Goal: Information Seeking & Learning: Learn about a topic

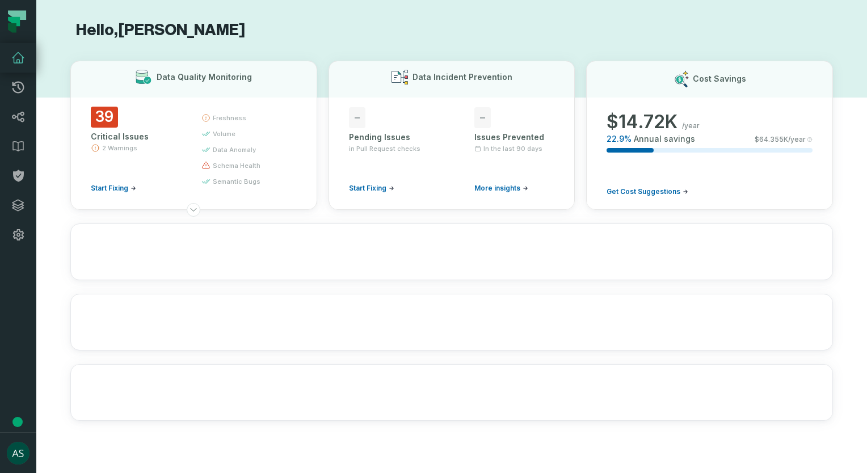
click at [104, 131] on div "Critical Issues" at bounding box center [136, 136] width 90 height 11
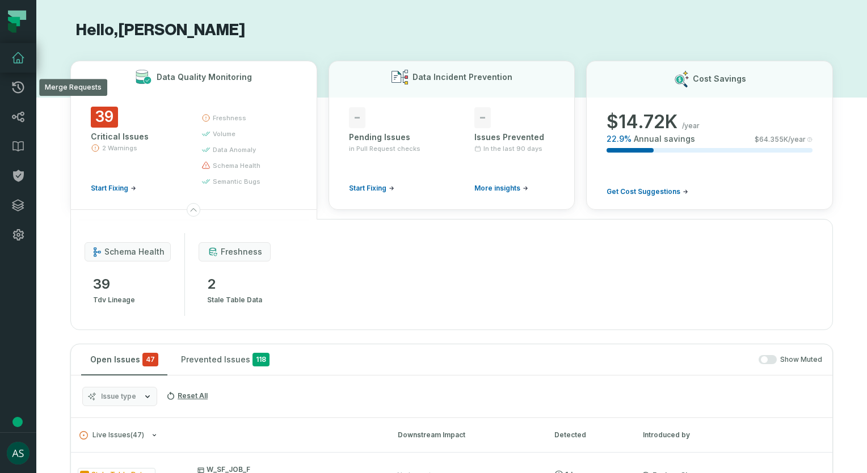
click at [11, 82] on icon at bounding box center [18, 88] width 14 height 14
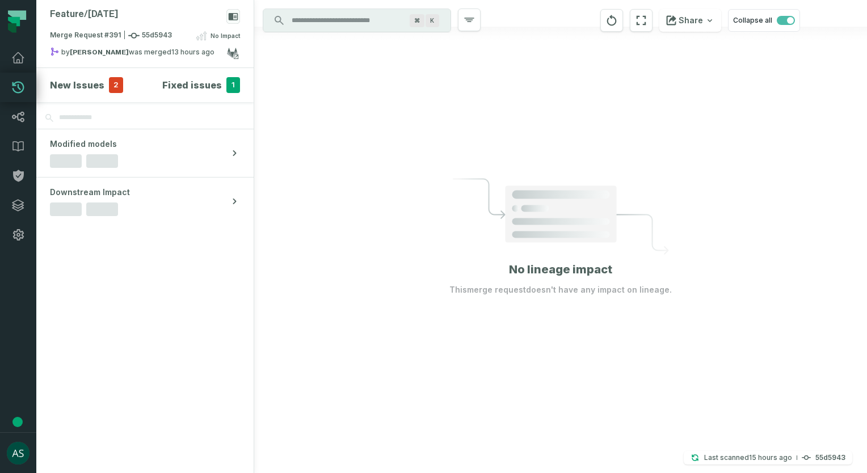
click at [108, 54] on strong "[PERSON_NAME]" at bounding box center [99, 52] width 59 height 7
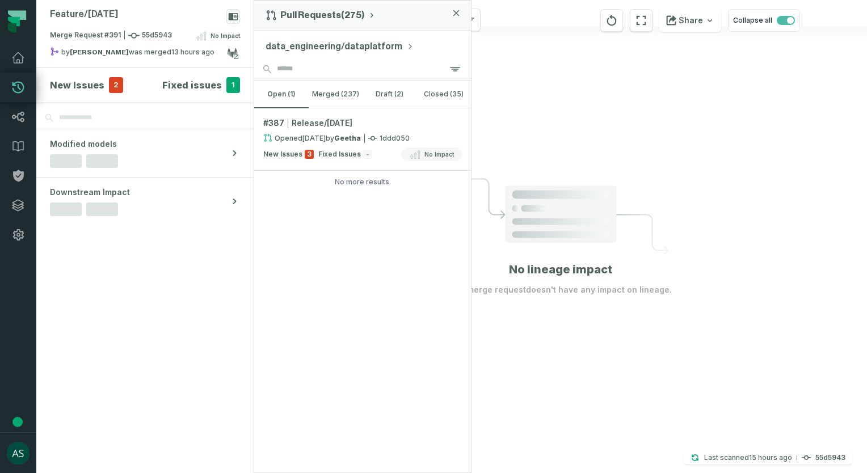
click at [344, 152] on span "Fixed Issues" at bounding box center [339, 154] width 43 height 9
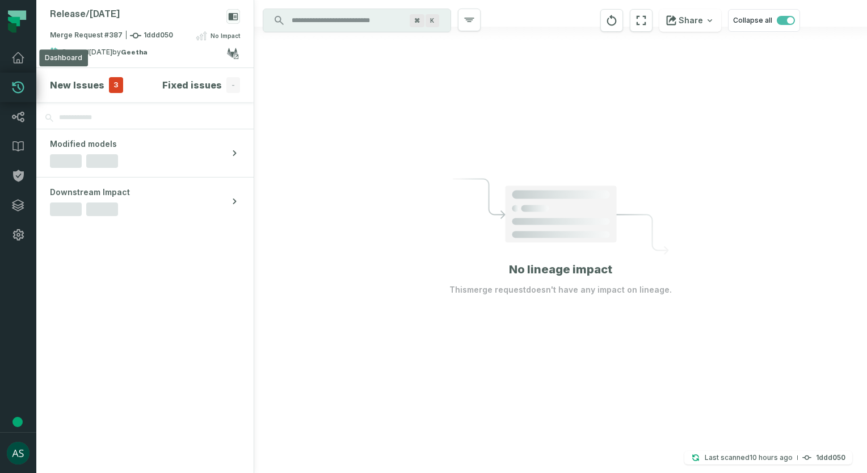
click at [19, 65] on link "Dashboard" at bounding box center [18, 58] width 36 height 30
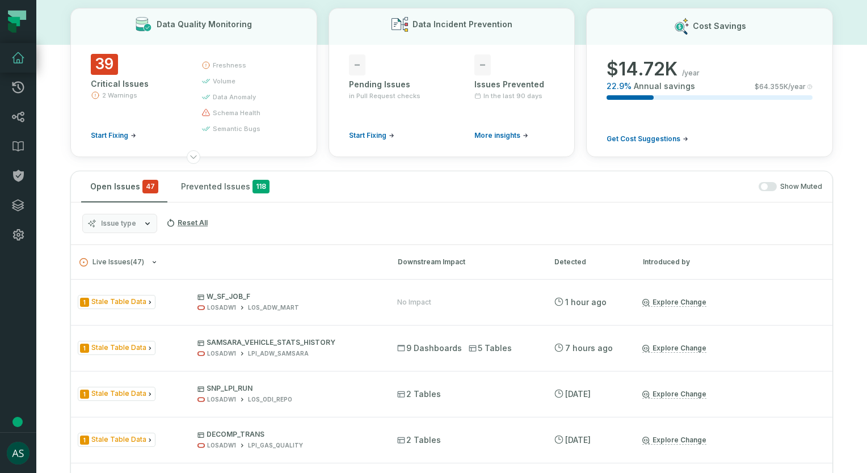
scroll to position [57, 0]
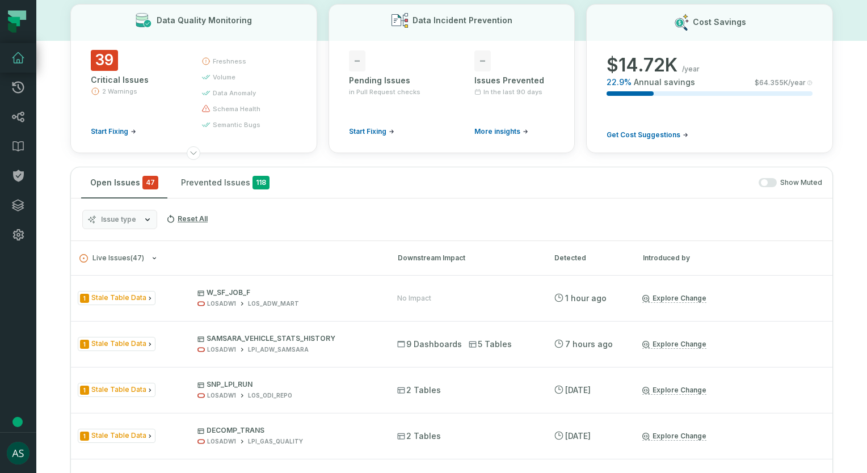
click at [0, 0] on button "Mute All" at bounding box center [0, 0] width 0 height 0
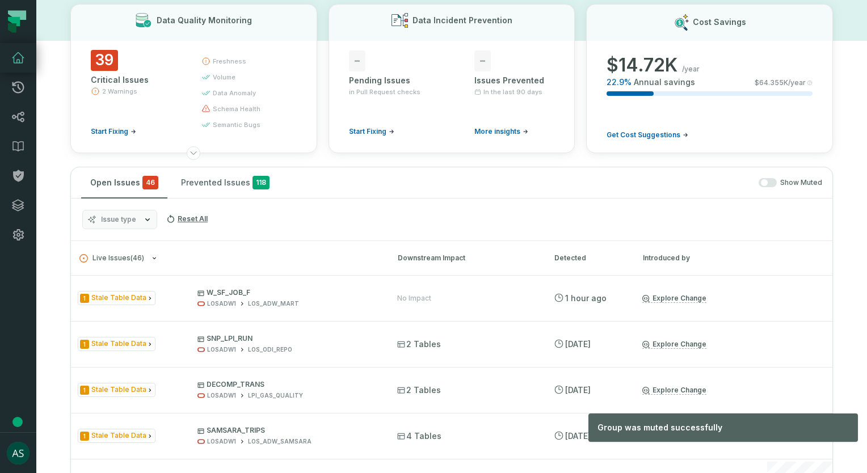
click at [0, 0] on button "Mute All" at bounding box center [0, 0] width 0 height 0
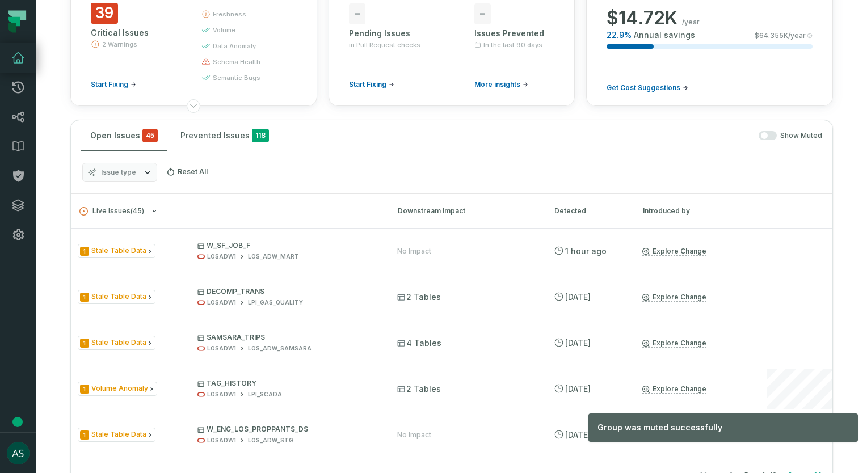
scroll to position [113, 0]
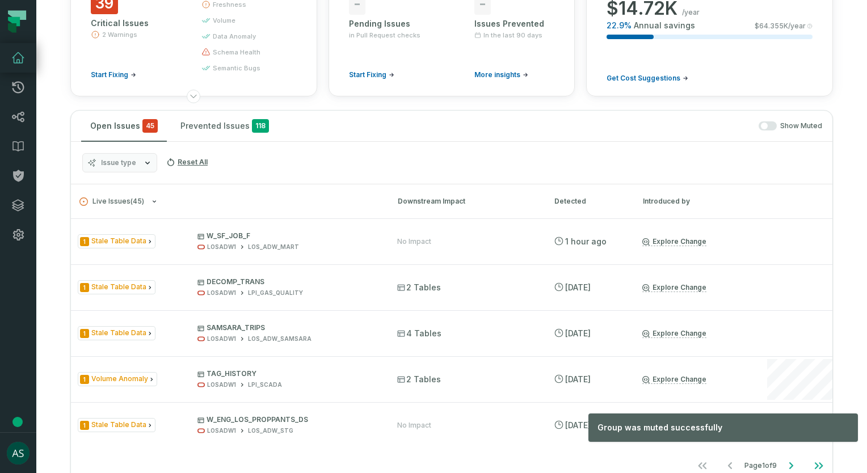
click at [0, 0] on button "Mute All" at bounding box center [0, 0] width 0 height 0
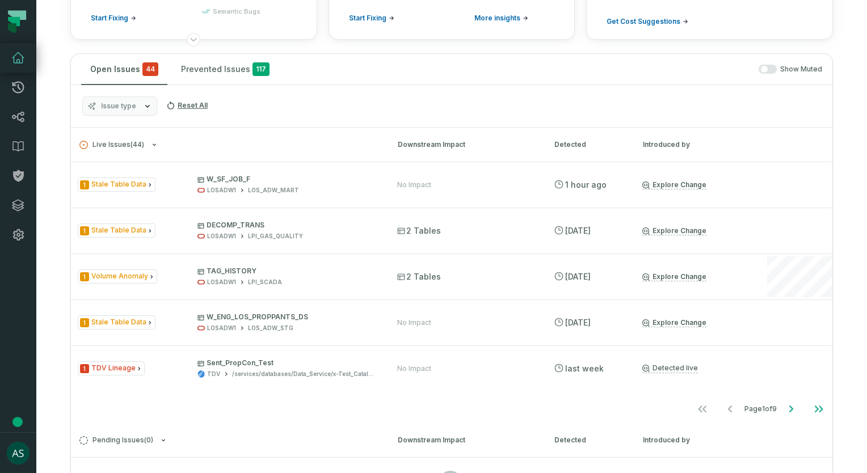
click at [0, 0] on button "Mute All" at bounding box center [0, 0] width 0 height 0
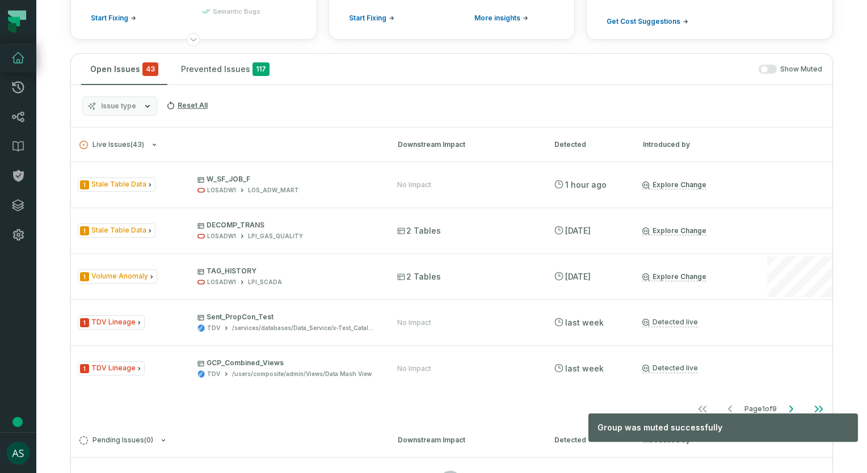
click at [0, 0] on button "Mute All" at bounding box center [0, 0] width 0 height 0
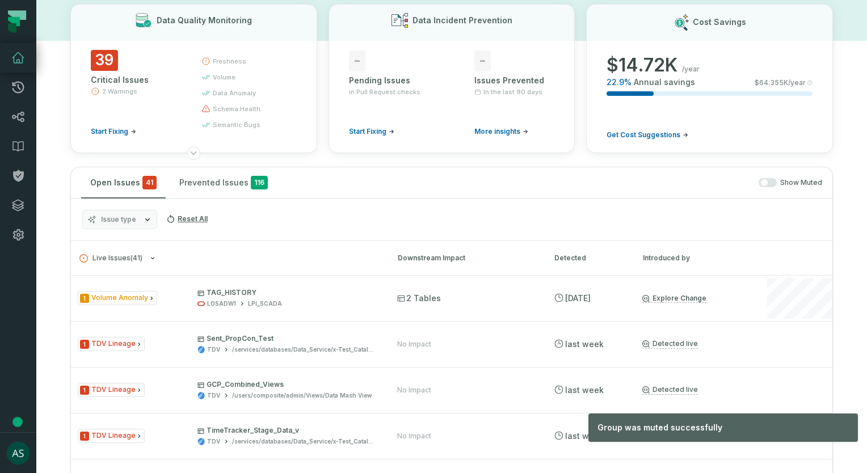
scroll to position [0, 0]
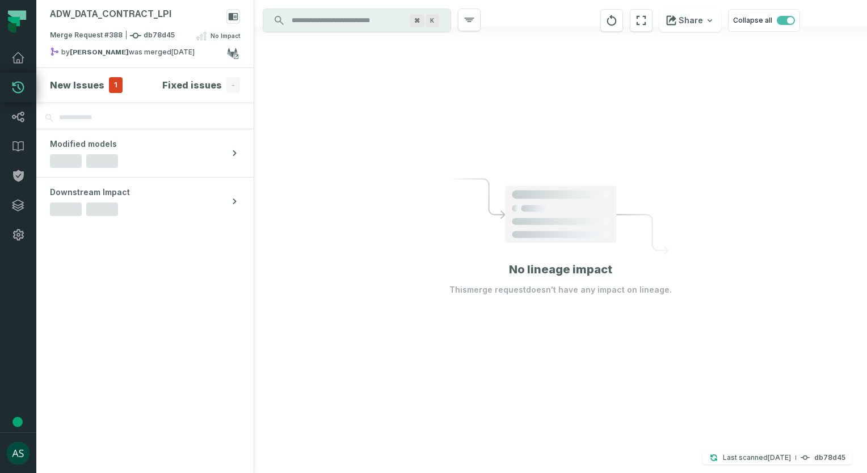
click at [80, 88] on h4 "New Issues" at bounding box center [77, 85] width 54 height 14
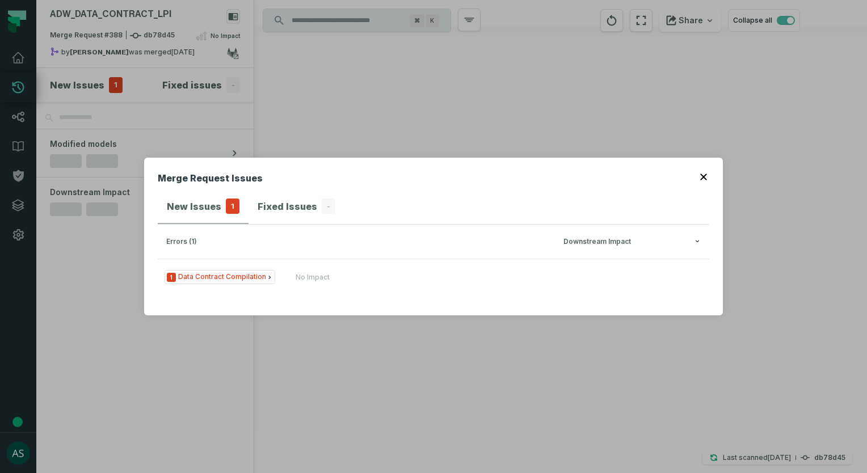
click at [250, 280] on span "1 Data Contract Compilation" at bounding box center [220, 277] width 111 height 14
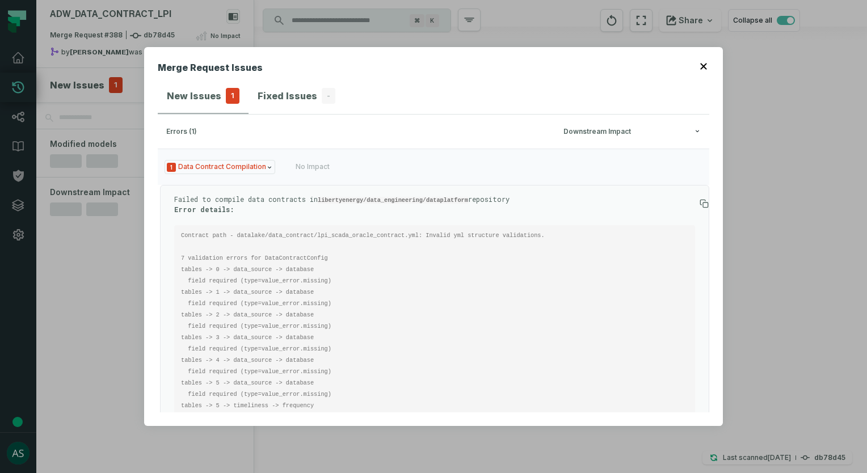
click at [695, 65] on header "Merge Request Issues" at bounding box center [434, 70] width 552 height 18
click at [704, 68] on icon "button" at bounding box center [703, 67] width 6 height 6
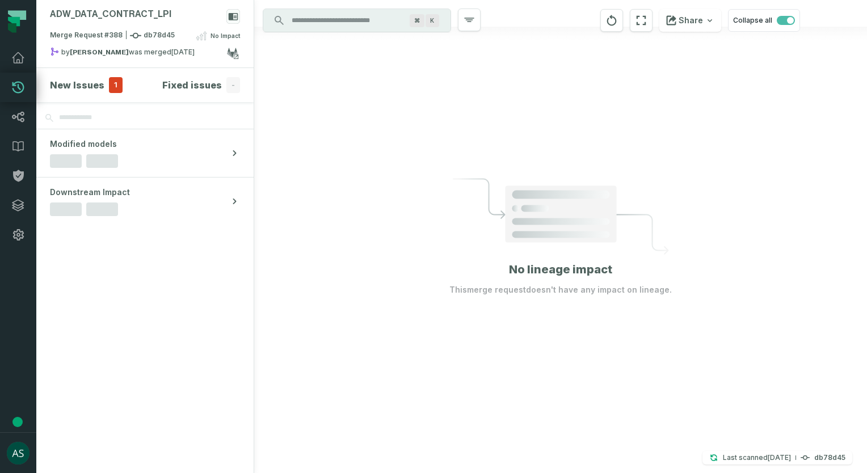
click at [200, 90] on h4 "Fixed issues" at bounding box center [192, 85] width 60 height 14
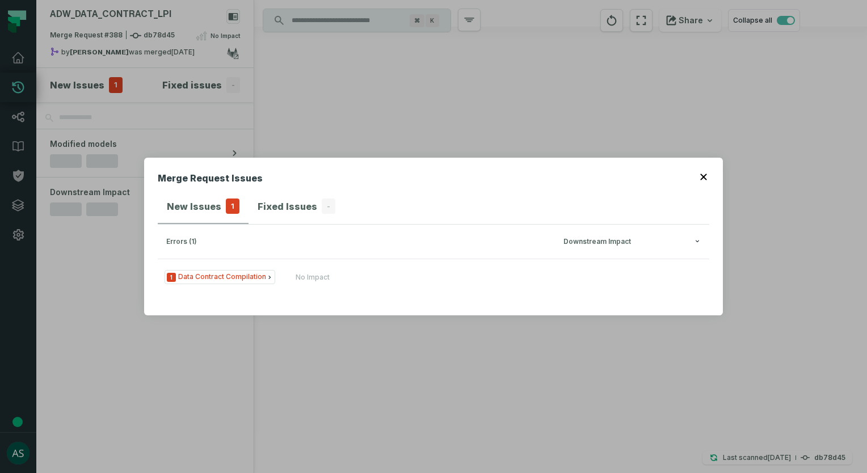
click at [260, 276] on span "1 Data Contract Compilation" at bounding box center [220, 277] width 111 height 14
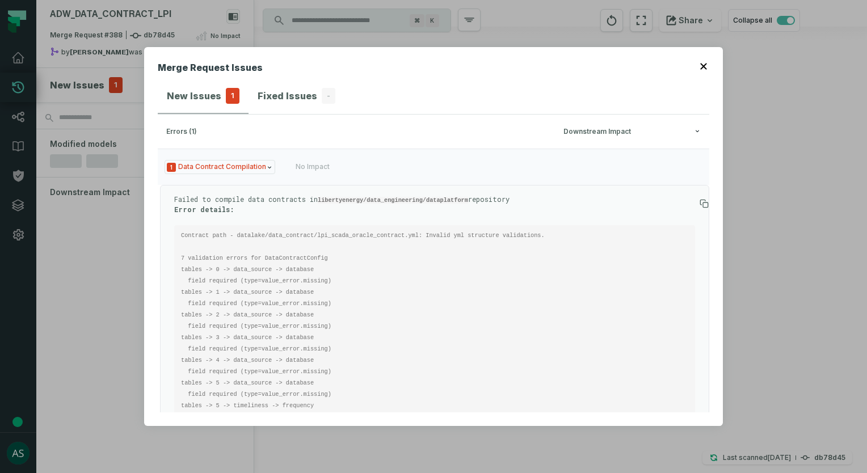
click at [705, 64] on icon "button" at bounding box center [703, 66] width 7 height 7
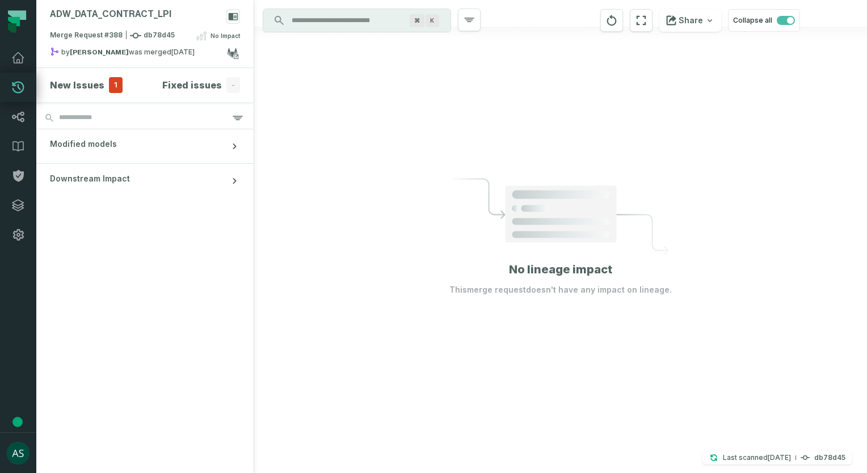
click at [180, 6] on div "ADW_ DATA_ CONTRACT_ LPI Merge Request #388 db78d45 No Impact by [PERSON_NAME] …" at bounding box center [144, 34] width 217 height 68
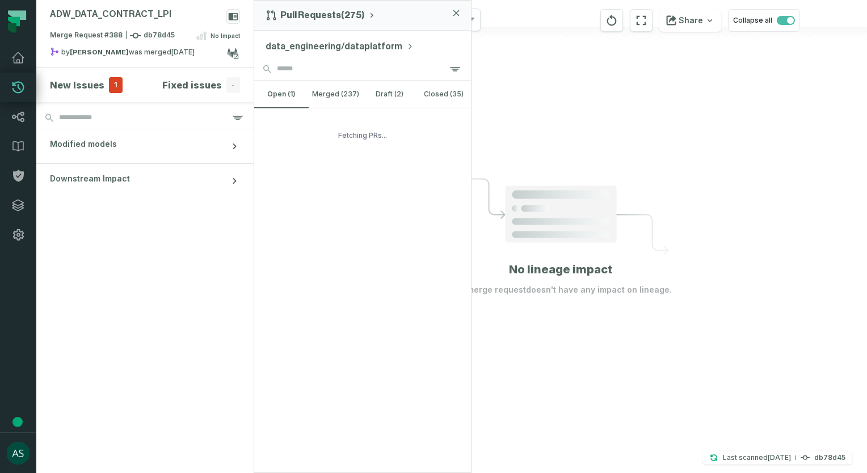
click at [161, 32] on span "Merge Request #388 db78d45" at bounding box center [112, 35] width 125 height 11
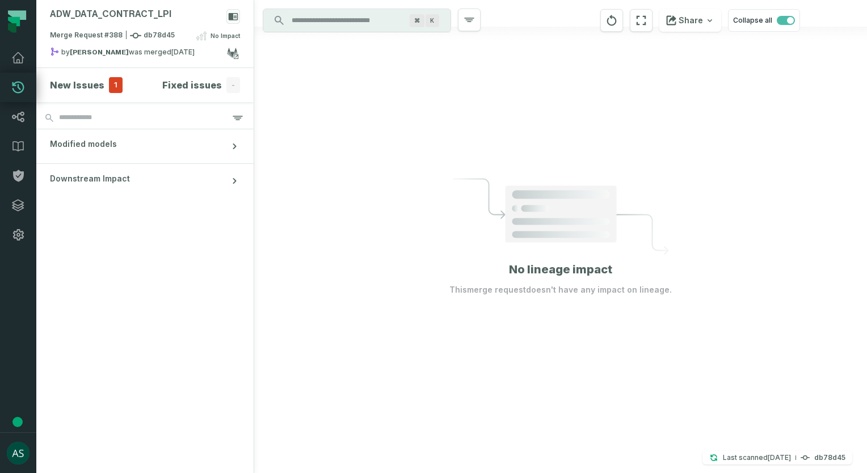
click at [102, 88] on div "New Issues 1" at bounding box center [86, 85] width 73 height 16
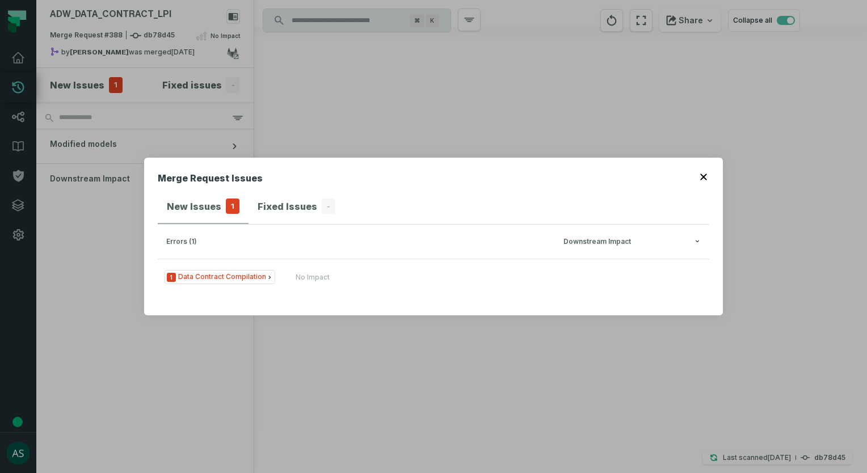
click at [204, 279] on span "1 Data Contract Compilation" at bounding box center [220, 277] width 111 height 14
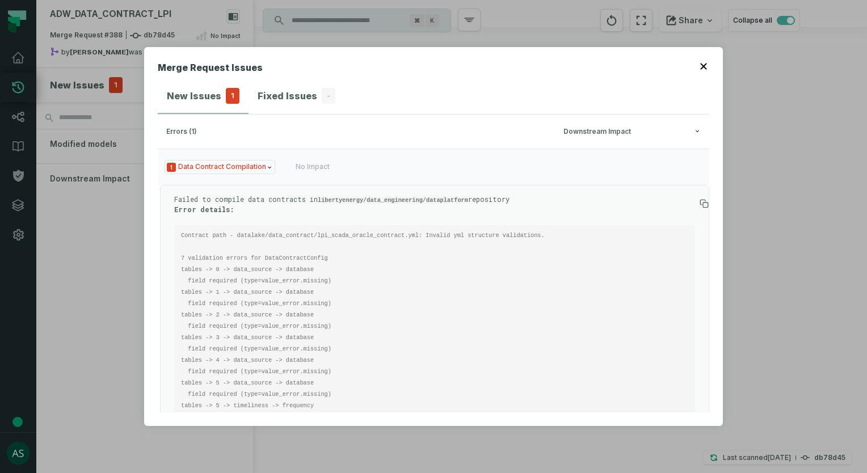
click at [703, 62] on button "button" at bounding box center [704, 65] width 9 height 9
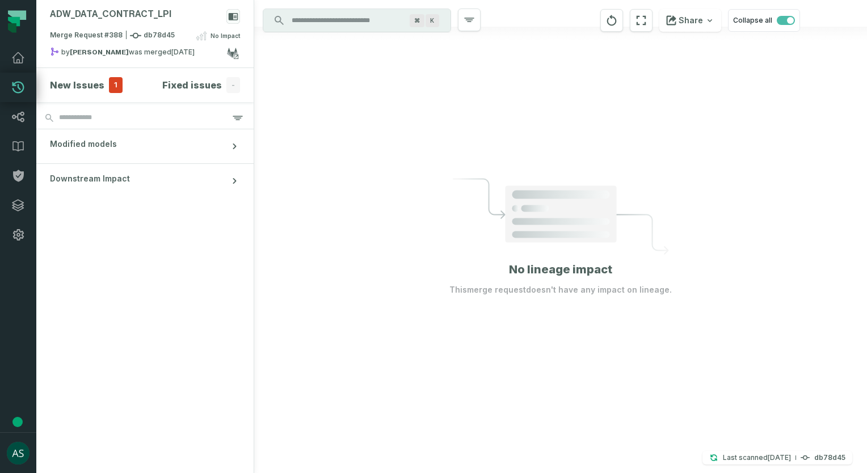
click at [201, 83] on h4 "Fixed issues" at bounding box center [192, 85] width 60 height 14
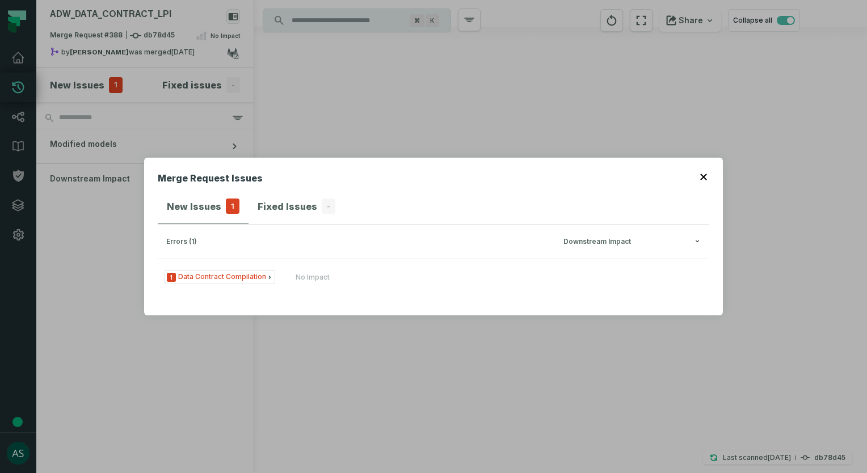
click at [594, 243] on div "Downstream Impact" at bounding box center [632, 242] width 137 height 9
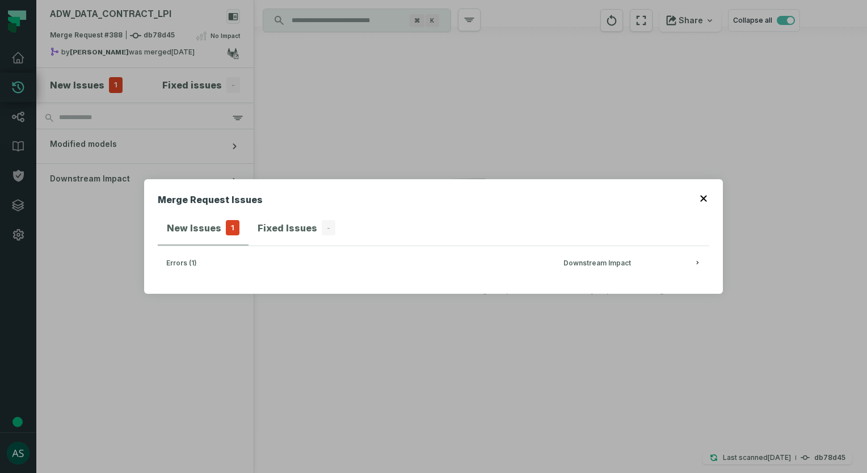
click at [695, 264] on div "button" at bounding box center [697, 262] width 7 height 7
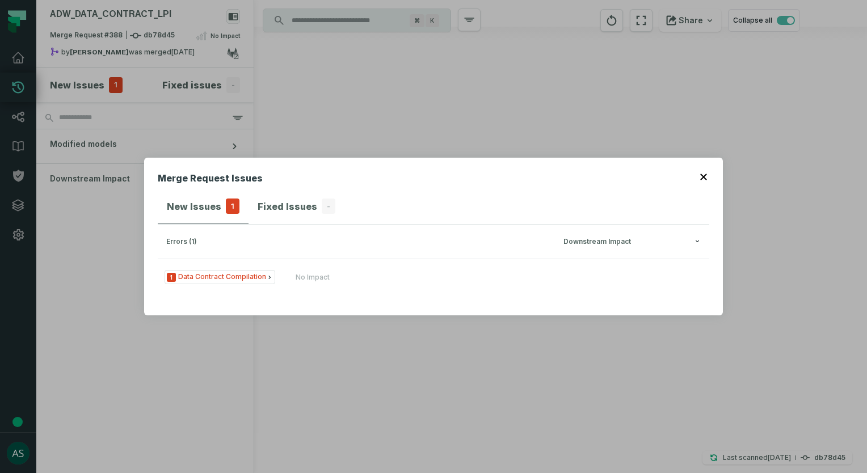
click at [696, 193] on div "New Issues 1 Fixed Issues -" at bounding box center [434, 208] width 552 height 36
click at [703, 178] on icon "button" at bounding box center [703, 177] width 6 height 6
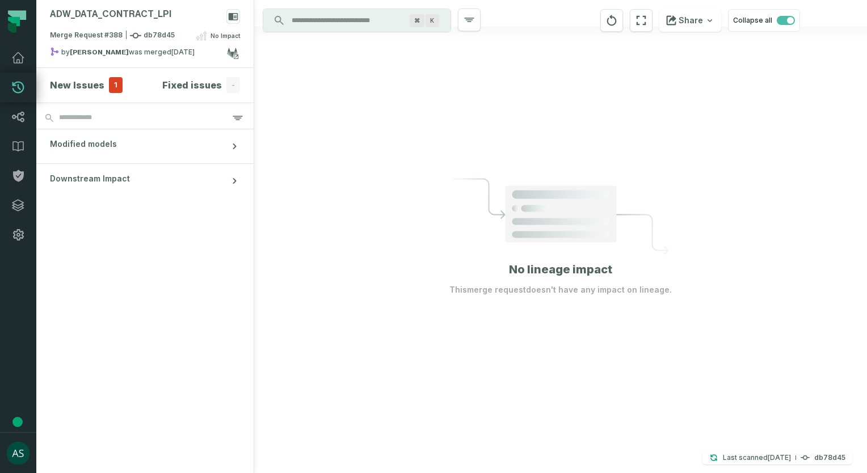
click at [95, 144] on span "Modified models" at bounding box center [83, 143] width 67 height 11
click at [219, 37] on span "No Impact" at bounding box center [226, 35] width 30 height 9
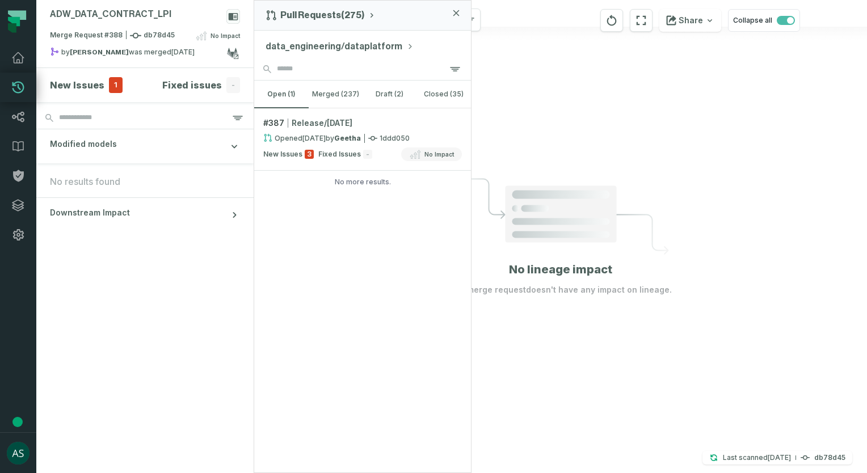
click at [348, 92] on button "merged (237)" at bounding box center [336, 94] width 54 height 27
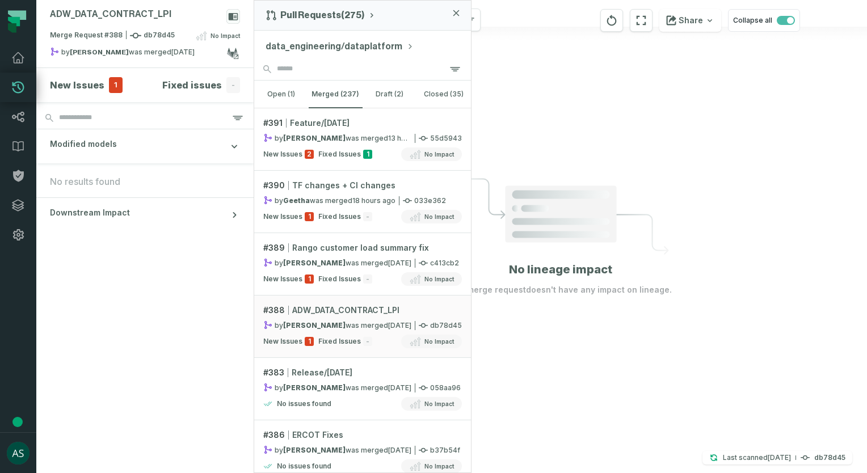
click at [291, 153] on span "New Issues" at bounding box center [282, 154] width 39 height 9
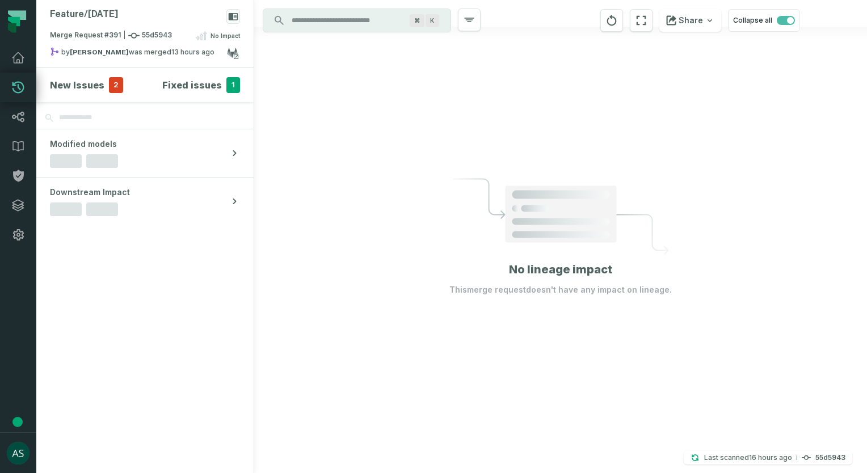
click at [102, 86] on div "New Issues 2" at bounding box center [86, 85] width 73 height 16
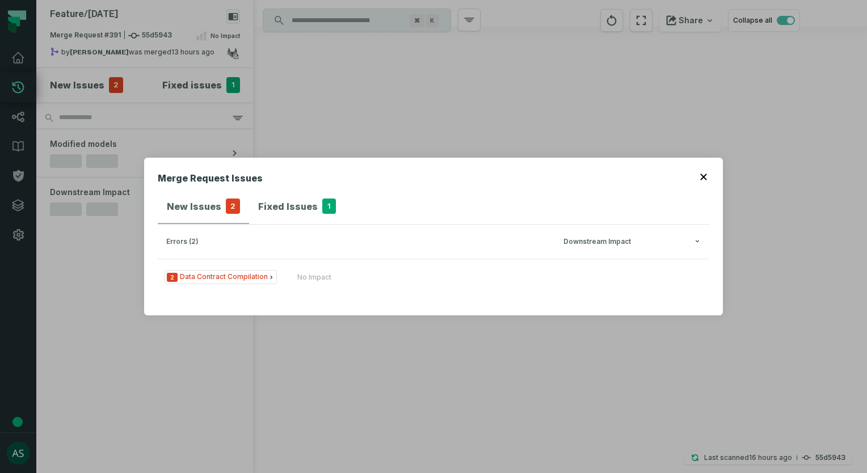
click at [209, 277] on span "2 Data Contract Compilation" at bounding box center [221, 277] width 112 height 14
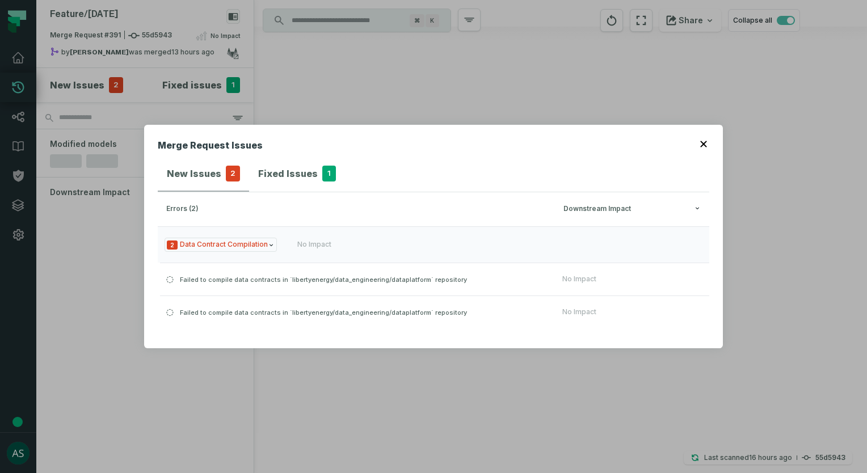
click at [272, 283] on span "Failed to compile data contracts in `libertyenergy/data_engineering/dataplatfor…" at bounding box center [323, 279] width 287 height 8
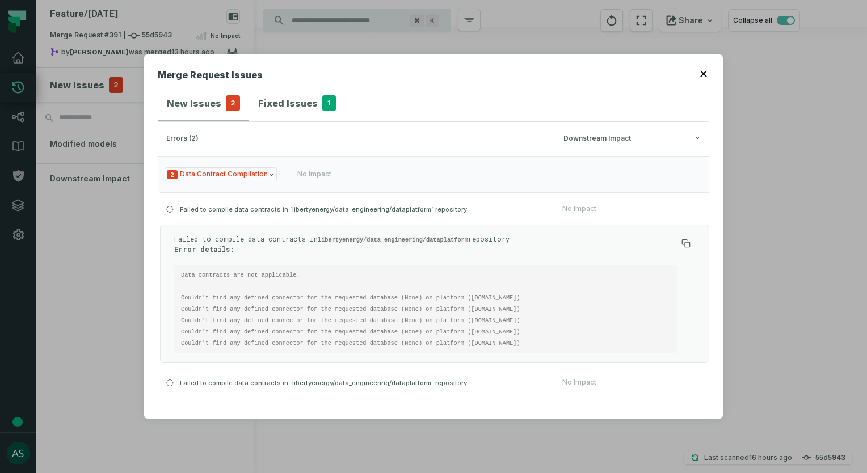
drag, startPoint x: 171, startPoint y: 236, endPoint x: 530, endPoint y: 346, distance: 375.0
click at [530, 346] on div "Failed to compile data contracts in libertyenergy/data_engineering/dataplatform…" at bounding box center [434, 294] width 549 height 138
copy div "Failed to compile data contracts in libertyenergy/data_engineering/dataplatform…"
click at [465, 271] on pre "Data contracts are not applicable. Couldn't find any defined connector for the …" at bounding box center [425, 309] width 503 height 89
drag, startPoint x: 175, startPoint y: 237, endPoint x: 510, endPoint y: 352, distance: 354.6
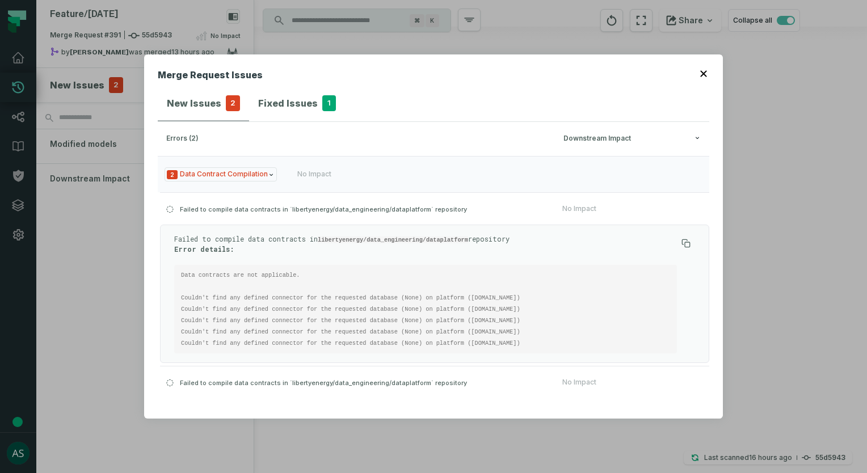
click at [510, 352] on div "Failed to compile data contracts in libertyenergy/data_engineering/dataplatform…" at bounding box center [425, 293] width 503 height 119
copy div "Failed to compile data contracts in libertyenergy/data_engineering/dataplatform…"
click at [200, 288] on pre "Data contracts are not applicable. Couldn't find any defined connector for the …" at bounding box center [425, 309] width 503 height 89
drag, startPoint x: 176, startPoint y: 234, endPoint x: 569, endPoint y: 359, distance: 412.6
click at [569, 359] on div "Failed to compile data contracts in libertyenergy/data_engineering/dataplatform…" at bounding box center [434, 294] width 549 height 138
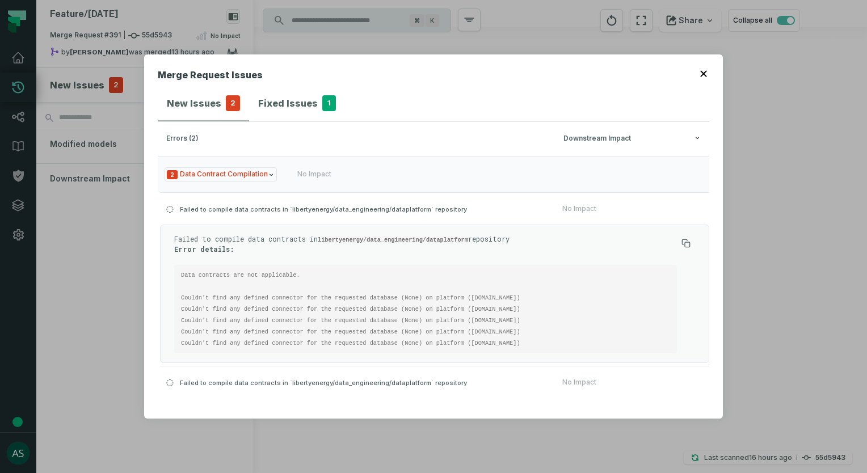
copy div "Failed to compile data contracts in libertyenergy/data_engineering/dataplatform…"
click at [176, 222] on button "Failed to compile data contracts in `libertyenergy/data_engineering/dataplatfor…" at bounding box center [434, 208] width 549 height 32
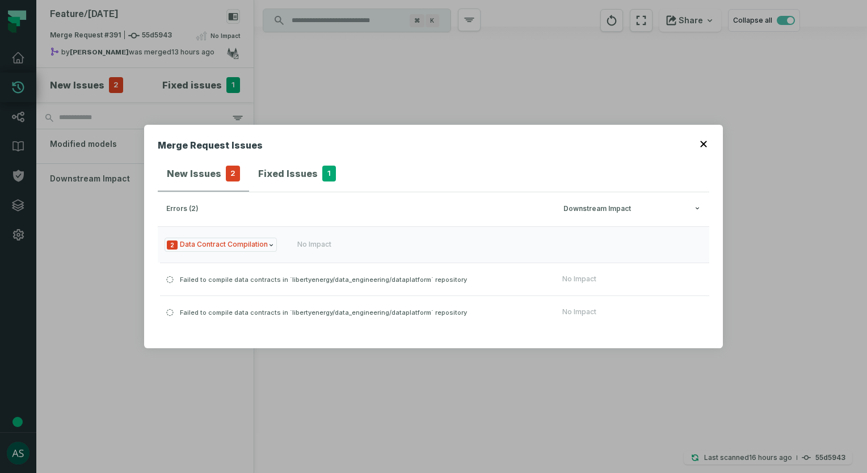
click at [185, 278] on span "Failed to compile data contracts in `libertyenergy/data_engineering/dataplatfor…" at bounding box center [323, 279] width 287 height 8
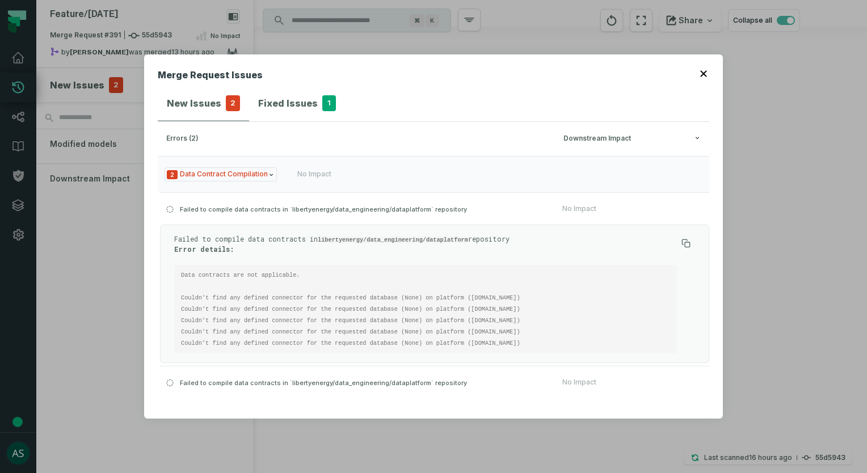
drag, startPoint x: 170, startPoint y: 233, endPoint x: 529, endPoint y: 353, distance: 378.1
click at [529, 353] on div "Failed to compile data contracts in libertyenergy/data_engineering/dataplatform…" at bounding box center [434, 294] width 549 height 138
copy div "Failed to compile data contracts in libertyenergy/data_engineering/dataplatform…"
